Goal: Information Seeking & Learning: Learn about a topic

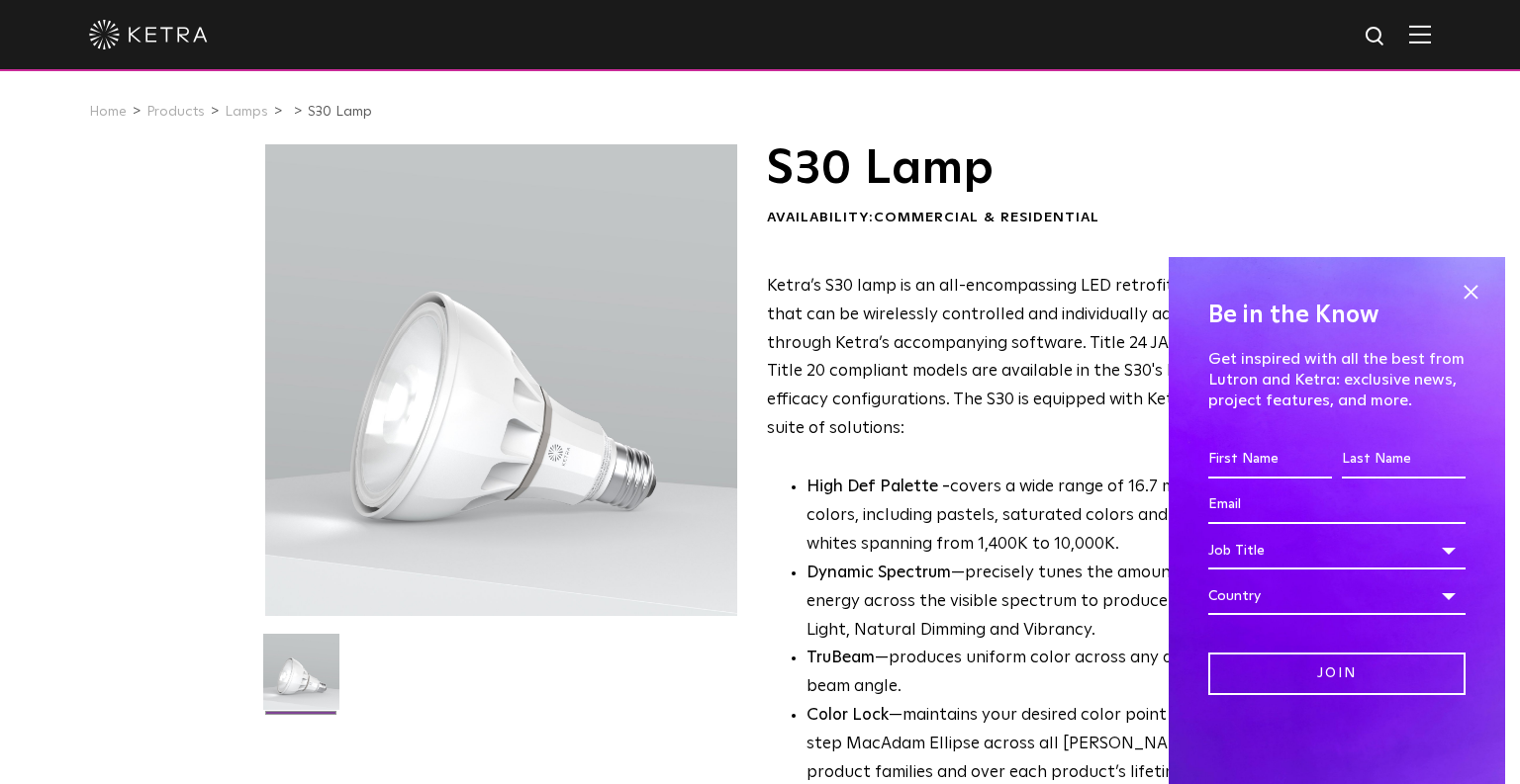
click at [1489, 290] on div "Be in the Know Get inspired with all the best from Lutron and [PERSON_NAME]: ex…" at bounding box center [1337, 520] width 336 height 527
click at [1465, 295] on span at bounding box center [1470, 292] width 30 height 30
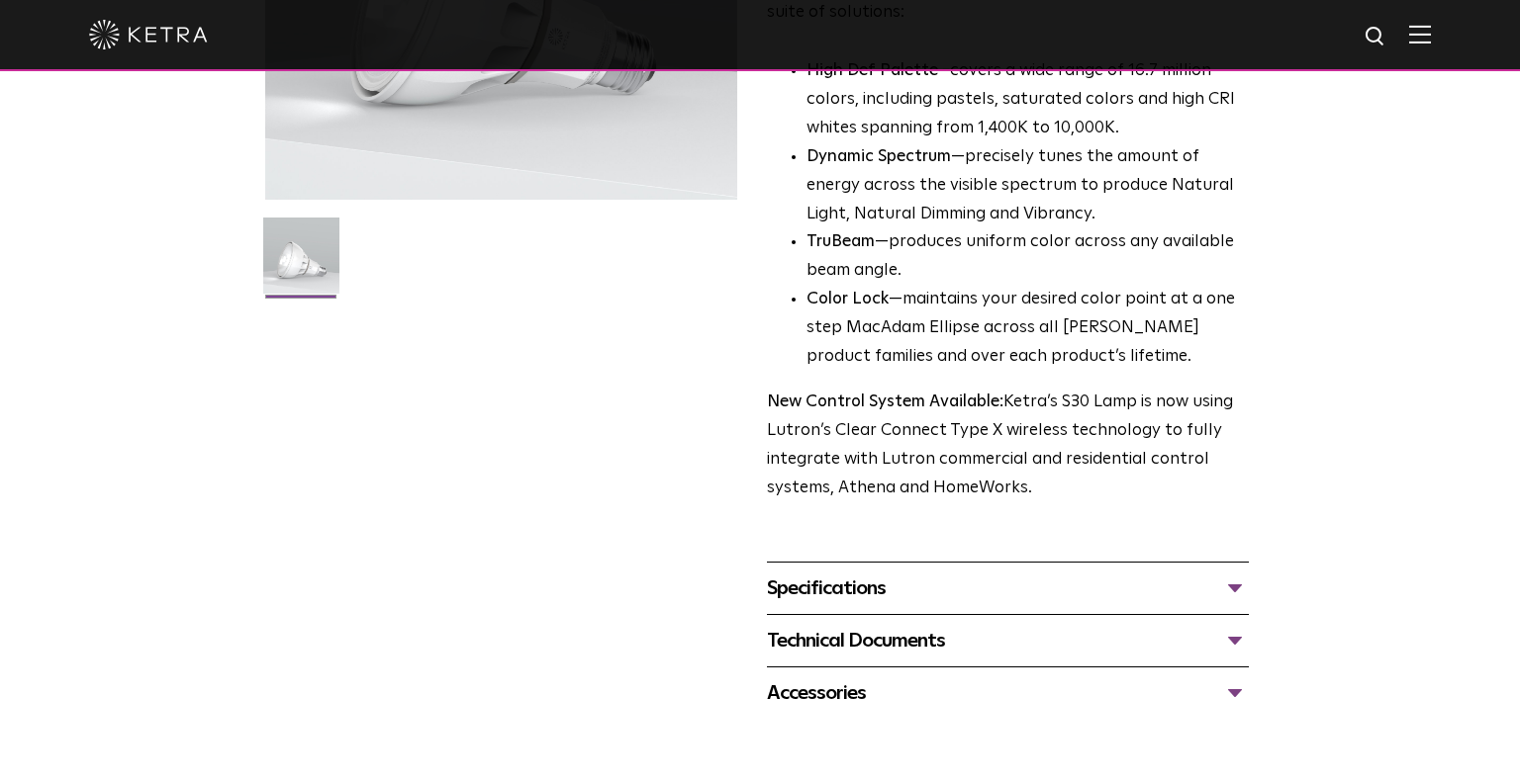
scroll to position [417, 0]
click at [887, 570] on div "Specifications DIMENSIONS Size 30 Long Neck LUMEN OUTPUTS 1100 HOUSING COLORS W…" at bounding box center [1007, 587] width 482 height 53
click at [886, 570] on div "Specifications DIMENSIONS Size 30 Long Neck LUMEN OUTPUTS 1100 HOUSING COLORS W…" at bounding box center [1007, 587] width 482 height 53
click at [871, 602] on div "Specifications" at bounding box center [1007, 587] width 482 height 32
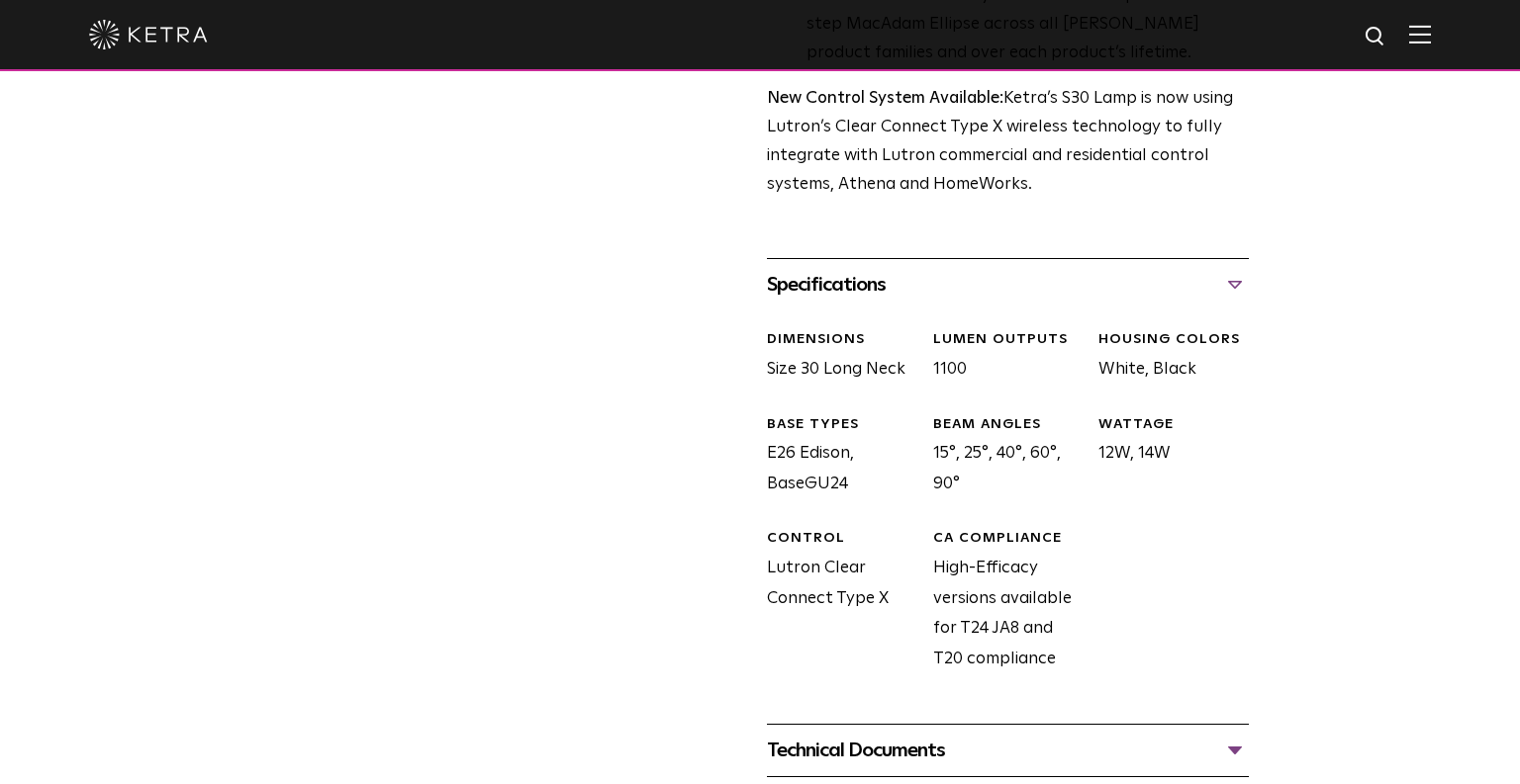
scroll to position [0, 0]
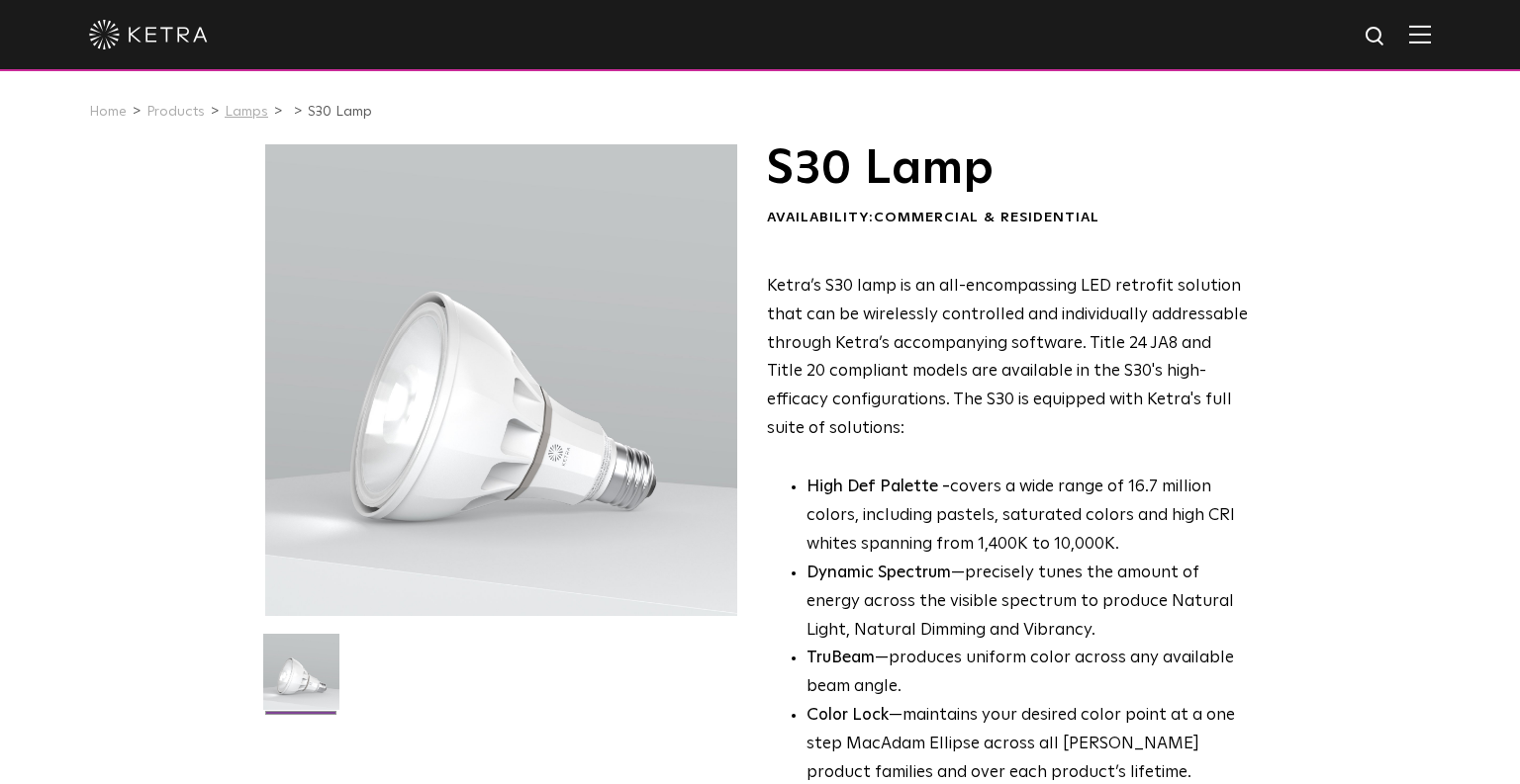
click at [233, 109] on link "Lamps" at bounding box center [247, 111] width 44 height 14
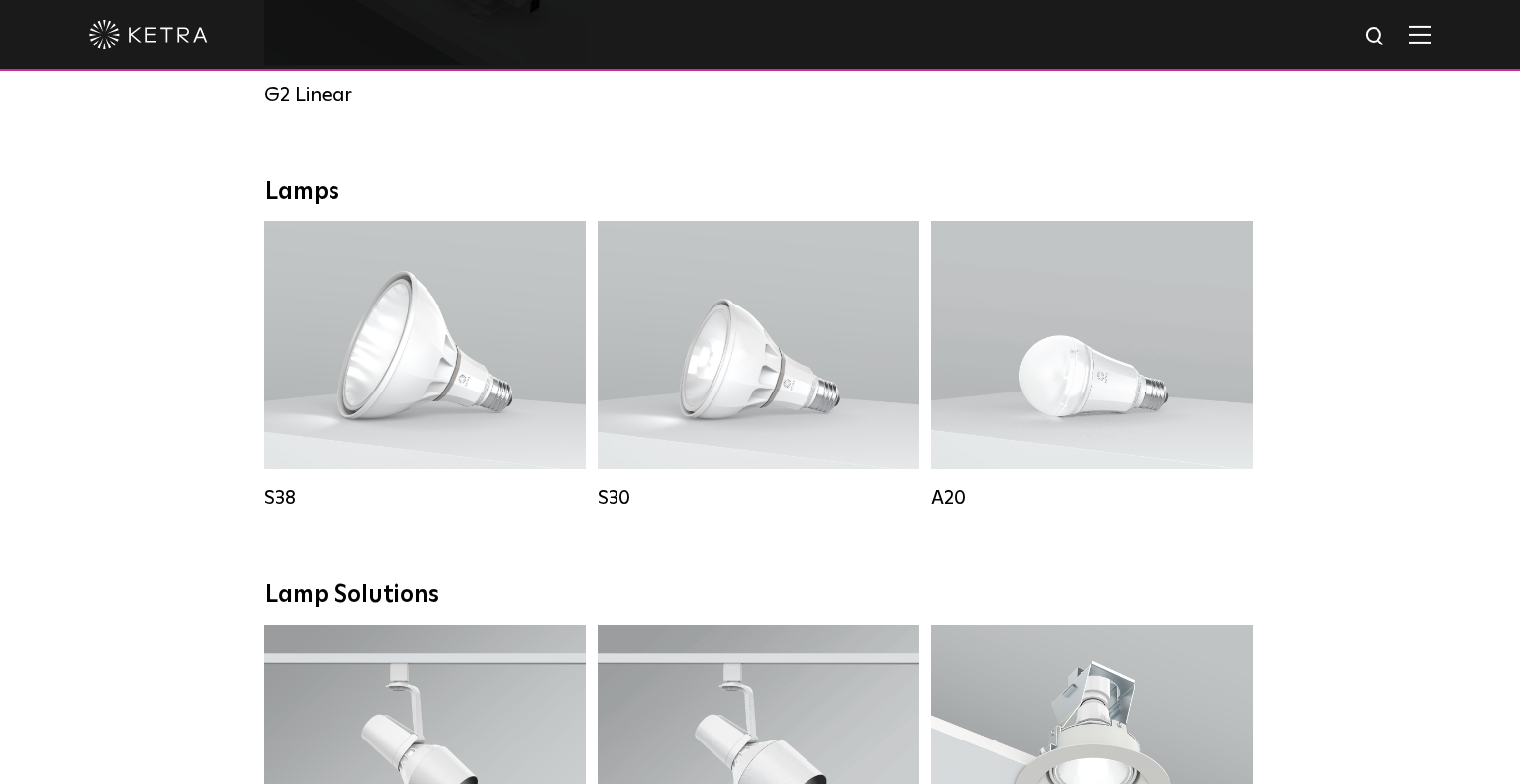
scroll to position [1505, 0]
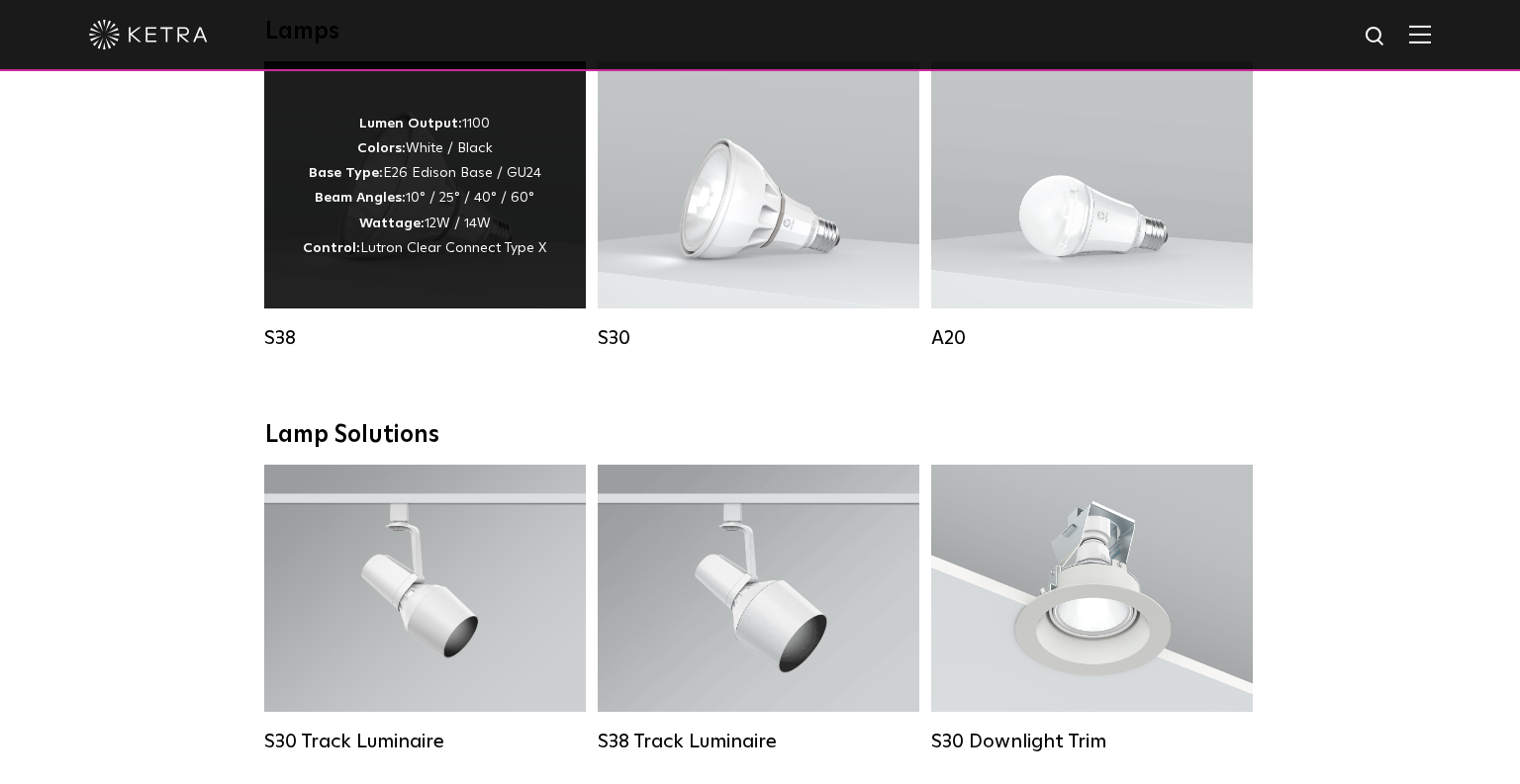
click at [474, 274] on div "Lumen Output: 1100 Colors: White / Black Base Type: E26 Edison Base / GU24 Beam…" at bounding box center [424, 185] width 322 height 247
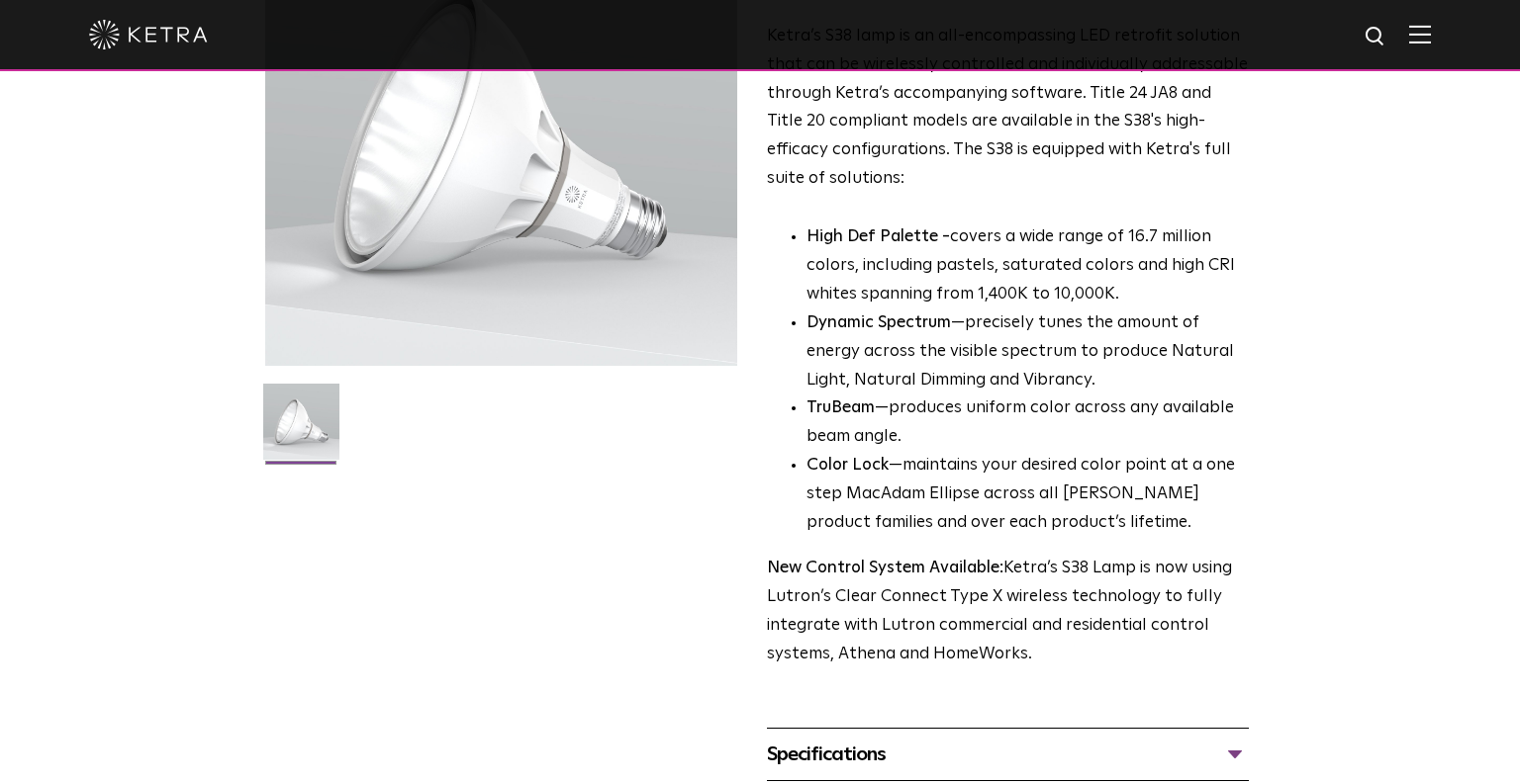
scroll to position [740, 0]
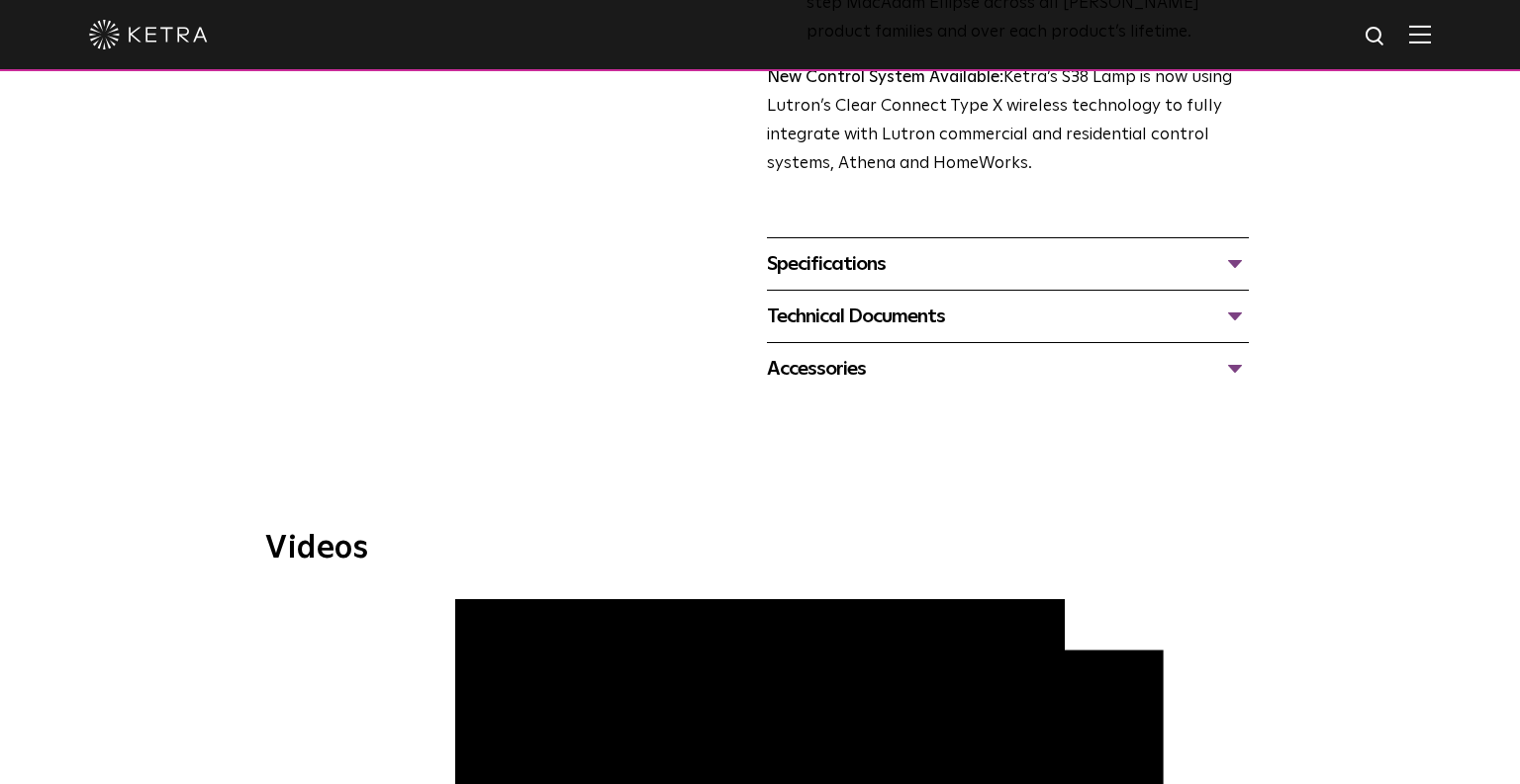
click at [903, 263] on div "Specifications" at bounding box center [1007, 264] width 482 height 32
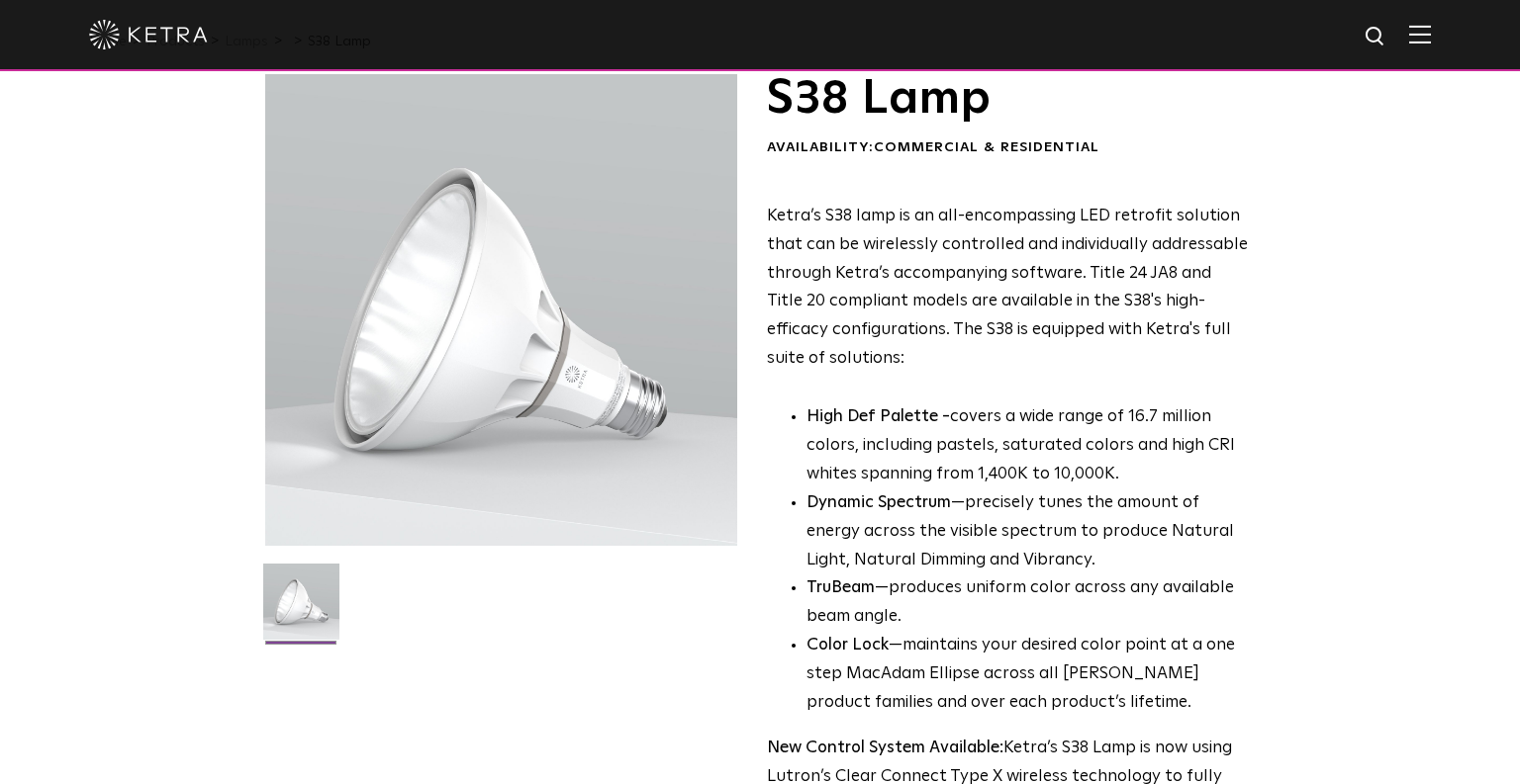
scroll to position [334, 0]
